Goal: Transaction & Acquisition: Purchase product/service

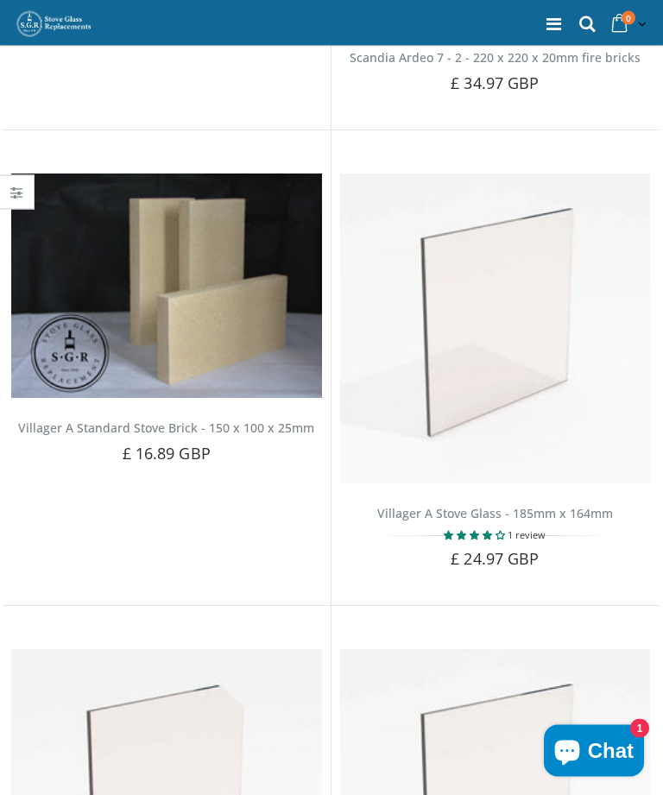
scroll to position [510, 0]
click at [481, 580] on span "Add to Cart" at bounding box center [504, 588] width 73 height 16
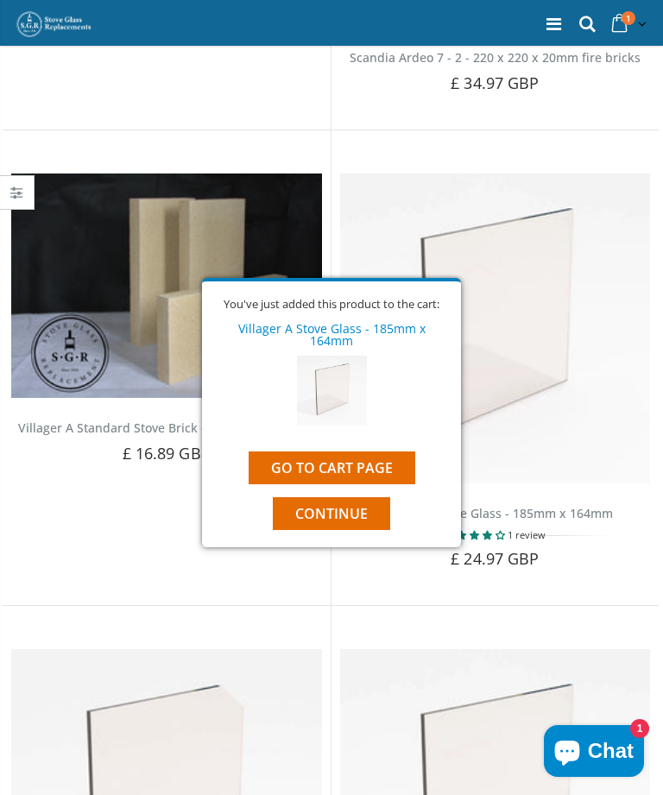
click at [355, 458] on link "Go to cart page" at bounding box center [332, 468] width 167 height 33
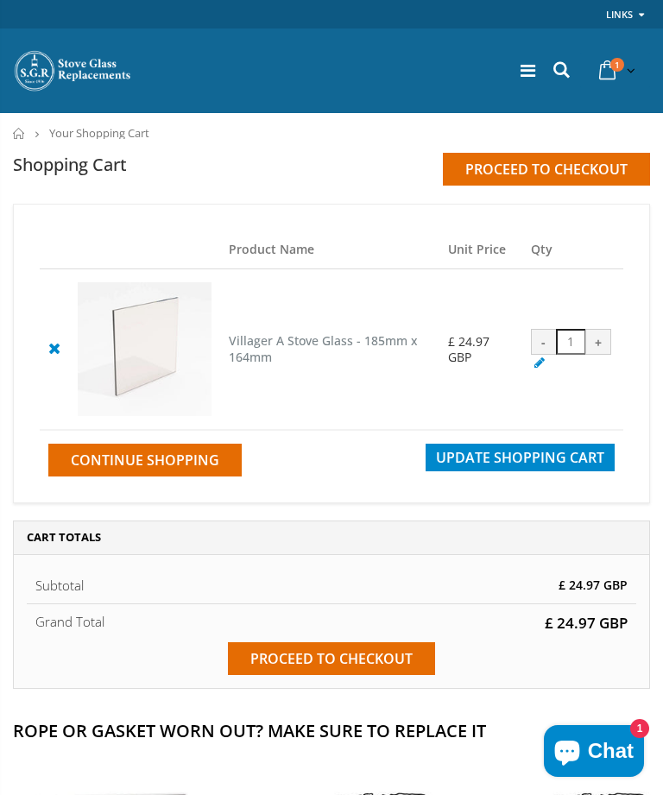
click at [358, 675] on input "Proceed to checkout" at bounding box center [331, 659] width 207 height 33
click at [200, 470] on span "Continue Shopping" at bounding box center [145, 460] width 149 height 19
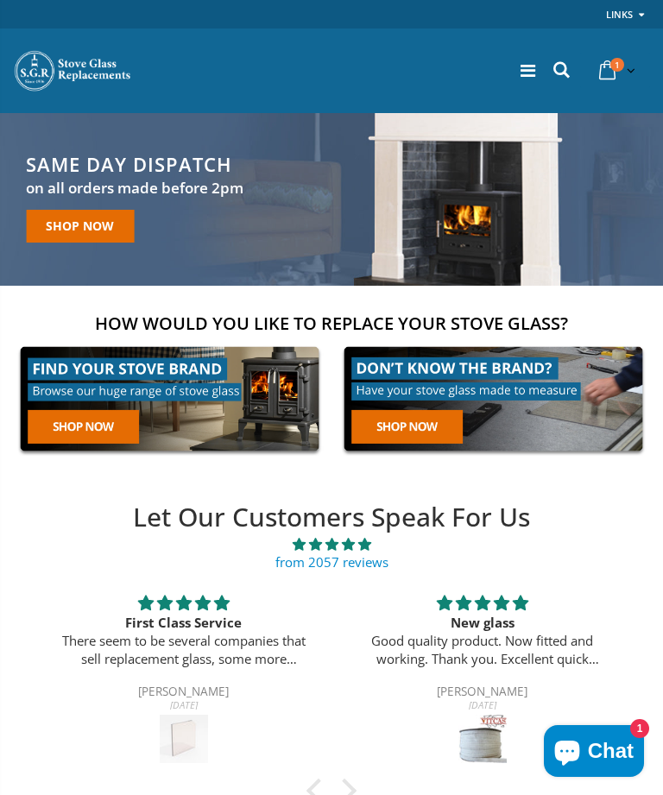
click at [178, 380] on link at bounding box center [170, 398] width 314 height 119
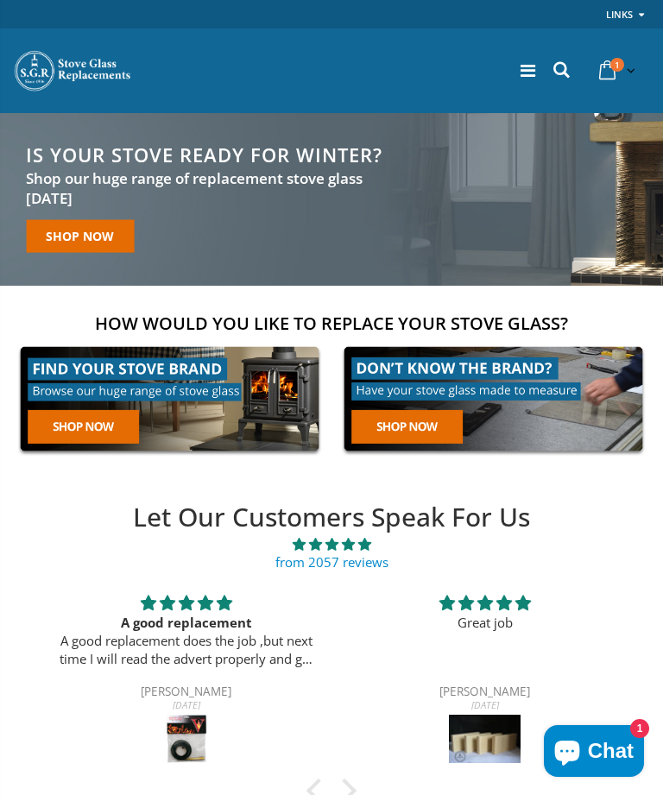
click at [204, 363] on link at bounding box center [170, 398] width 314 height 119
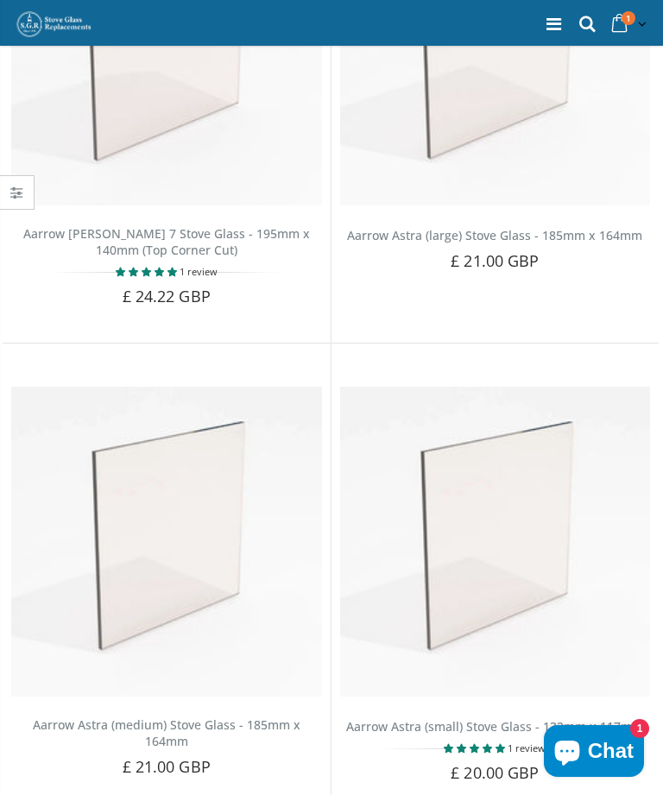
scroll to position [3408, 0]
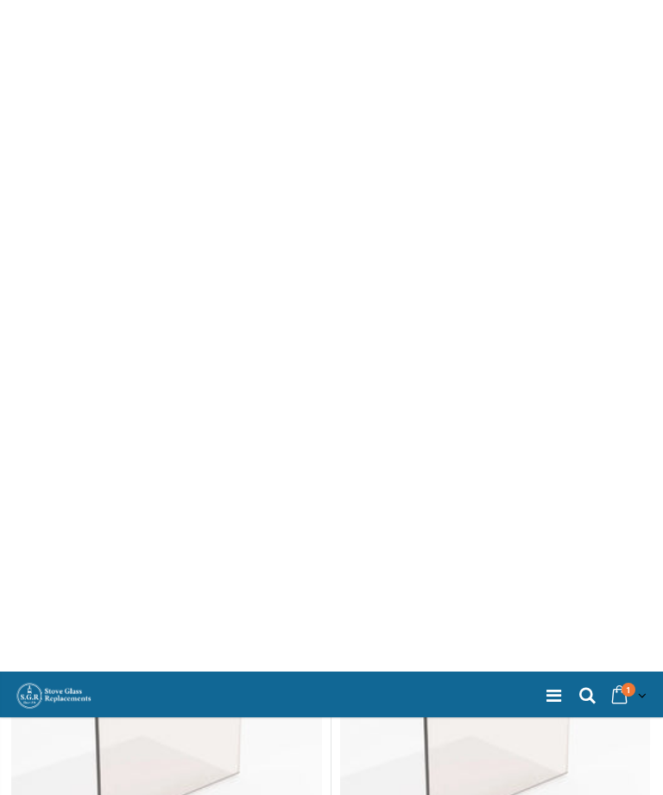
scroll to position [594, 0]
